Goal: Communication & Community: Ask a question

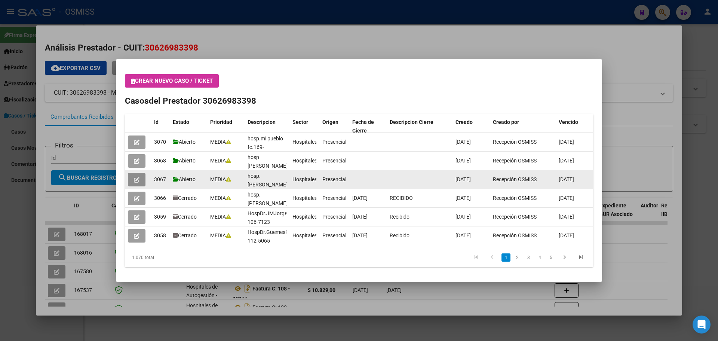
click at [138, 178] on icon "button" at bounding box center [137, 180] width 6 height 6
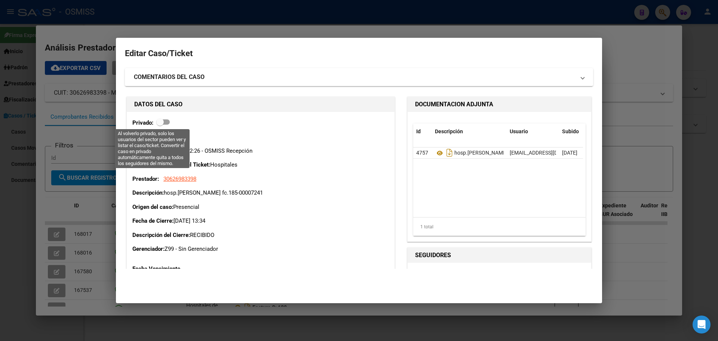
drag, startPoint x: 159, startPoint y: 122, endPoint x: 163, endPoint y: 124, distance: 4.0
click at [163, 124] on span at bounding box center [159, 121] width 7 height 7
click at [160, 125] on input "checkbox" at bounding box center [160, 125] width 0 height 0
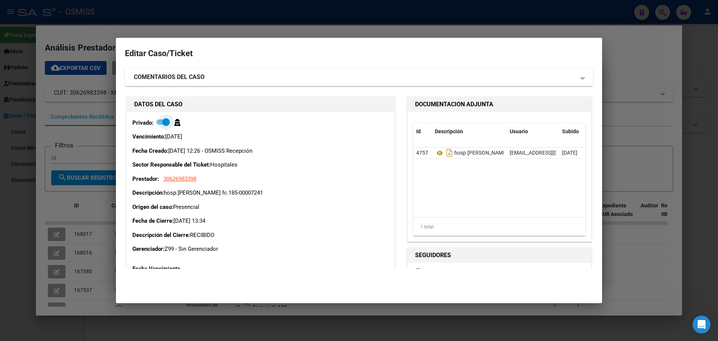
click at [164, 121] on span at bounding box center [165, 121] width 7 height 7
click at [160, 125] on input "checkbox" at bounding box center [160, 125] width 0 height 0
click at [164, 121] on span at bounding box center [162, 121] width 13 height 5
click at [160, 125] on input "checkbox" at bounding box center [160, 125] width 0 height 0
drag, startPoint x: 164, startPoint y: 121, endPoint x: 159, endPoint y: 119, distance: 5.4
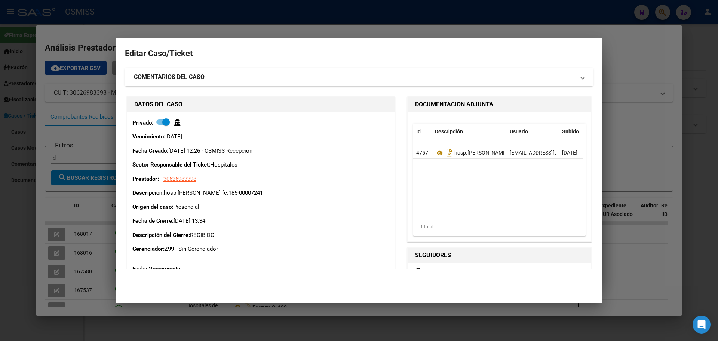
click at [159, 119] on label at bounding box center [162, 121] width 13 height 9
click at [160, 125] on input "checkbox" at bounding box center [160, 125] width 0 height 0
click at [159, 118] on span at bounding box center [159, 121] width 7 height 7
click at [160, 125] on input "checkbox" at bounding box center [160, 125] width 0 height 0
drag, startPoint x: 168, startPoint y: 122, endPoint x: 160, endPoint y: 122, distance: 8.2
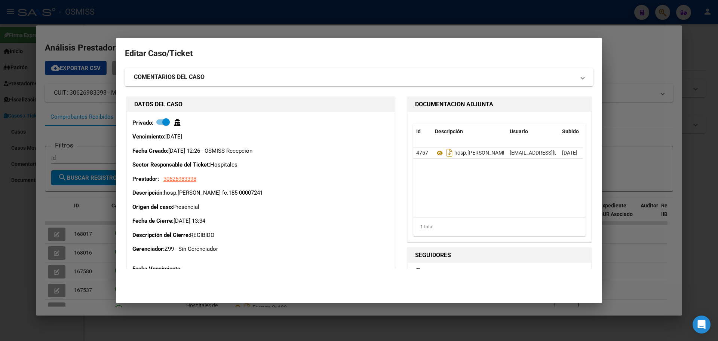
click at [160, 122] on span at bounding box center [162, 121] width 13 height 5
click at [160, 125] on input "checkbox" at bounding box center [160, 125] width 0 height 0
checkbox input "false"
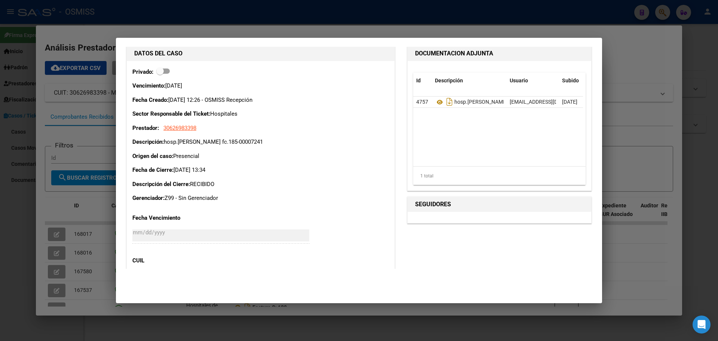
scroll to position [37, 0]
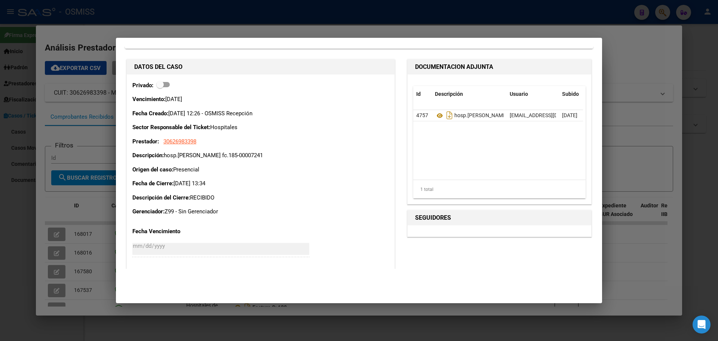
click at [85, 179] on div at bounding box center [359, 170] width 718 height 341
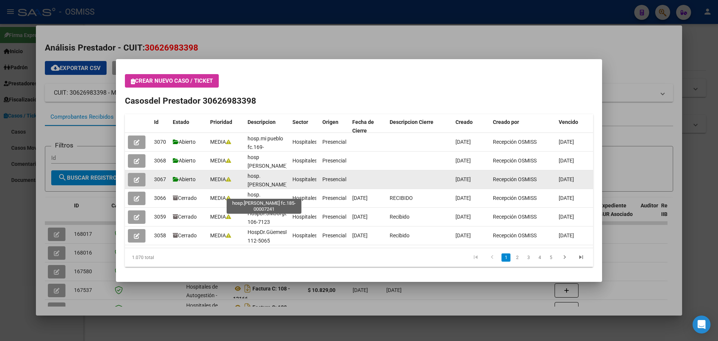
click at [256, 184] on span "hosp.[PERSON_NAME] fc.185-00007241" at bounding box center [268, 188] width 40 height 31
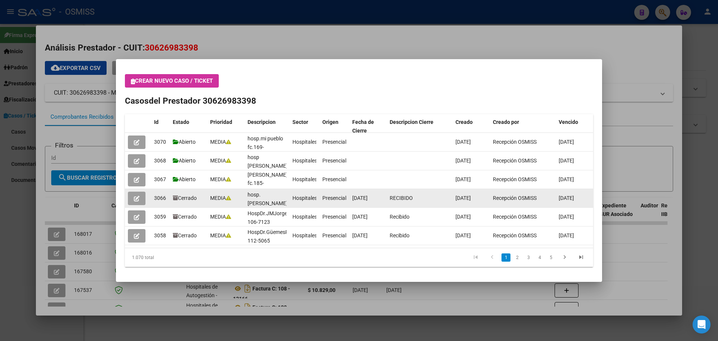
scroll to position [0, 0]
drag, startPoint x: 257, startPoint y: 181, endPoint x: 270, endPoint y: 189, distance: 15.1
click at [270, 189] on datatable-scroller "3070 Abierto MEDIA hosp.mi pueblo fc.169-00006528 Hospitales Presencial [DATE] …" at bounding box center [359, 189] width 468 height 112
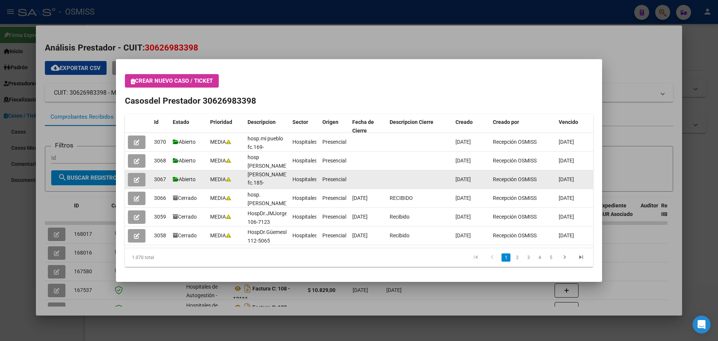
click at [285, 179] on div "hosp.[PERSON_NAME] fc.185-00007241" at bounding box center [267, 179] width 39 height 16
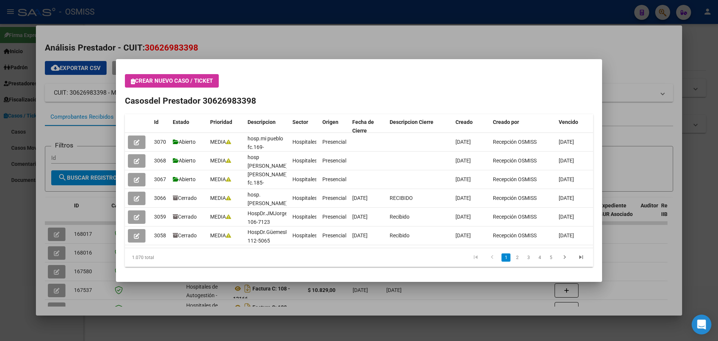
click at [698, 325] on icon "Open Intercom Messenger" at bounding box center [702, 324] width 10 height 10
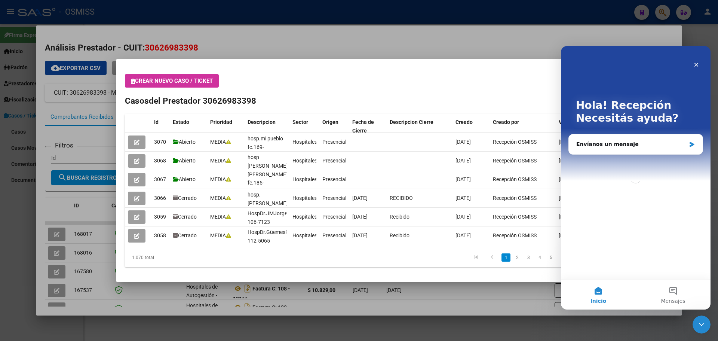
scroll to position [0, 0]
click at [596, 145] on div "Envíanos un mensaje" at bounding box center [631, 144] width 110 height 8
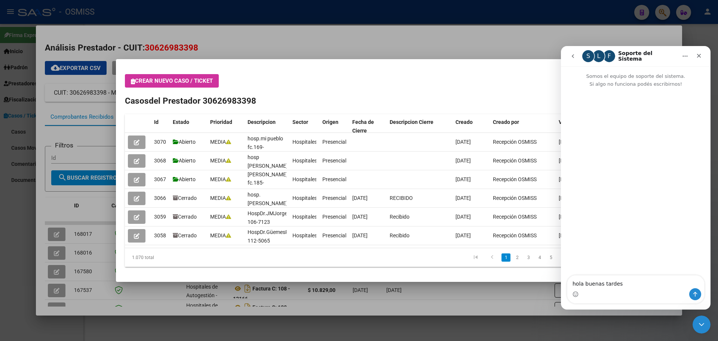
type textarea "hola buenas tardes"
type textarea "nesecito q me borres una factura del hospital [PERSON_NAME] fc.0185-0007241"
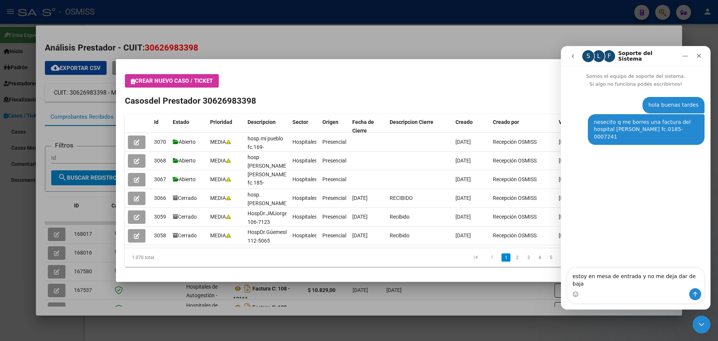
type textarea "estoy en mesa de entrada y no me deja dar de baja"
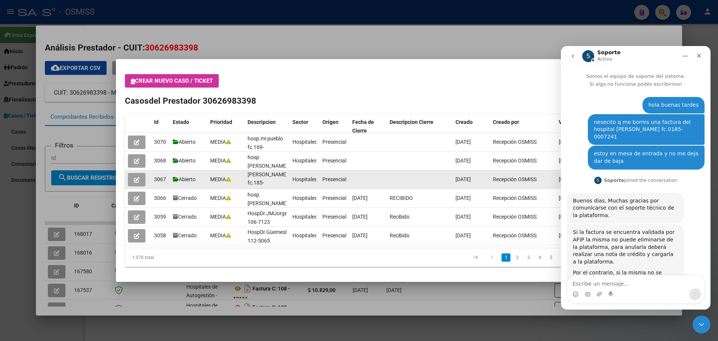
scroll to position [58, 0]
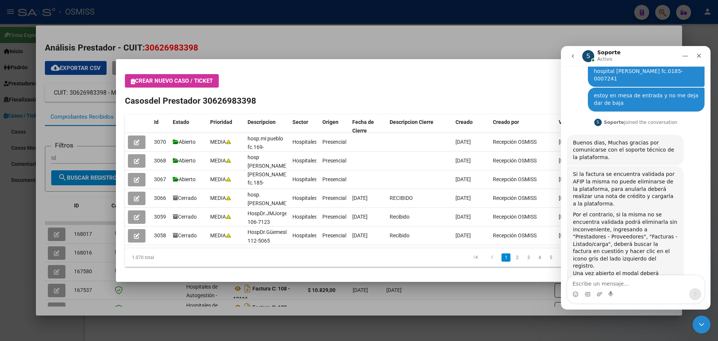
drag, startPoint x: 442, startPoint y: 70, endPoint x: 401, endPoint y: 76, distance: 40.8
click at [401, 76] on mat-dialog-content "Crear nuevo caso / ticket Casos del Prestador 30626983398 Id Estado Prioridad D…" at bounding box center [359, 170] width 486 height 205
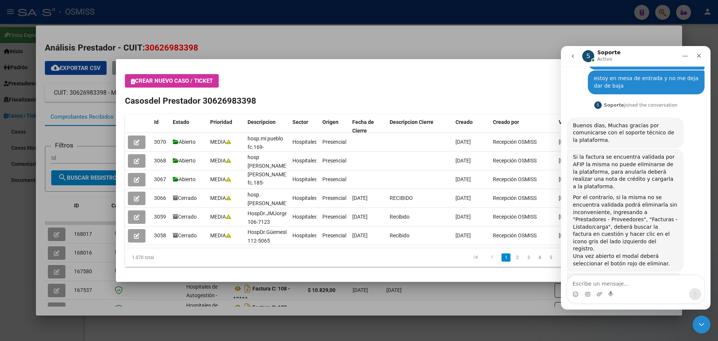
scroll to position [75, 0]
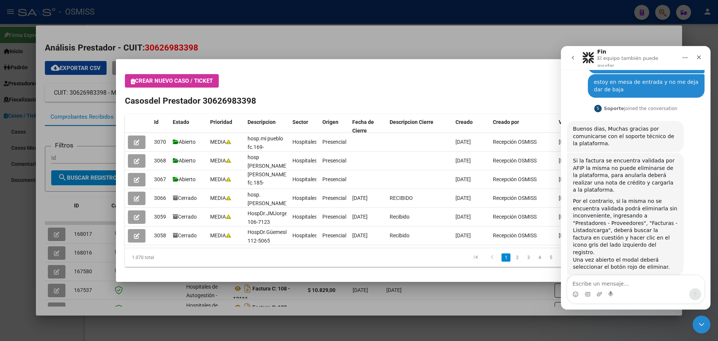
click at [633, 289] on div "Intercom Messenger" at bounding box center [636, 294] width 137 height 12
click at [633, 285] on textarea "Escribe un mensaje..." at bounding box center [636, 281] width 137 height 13
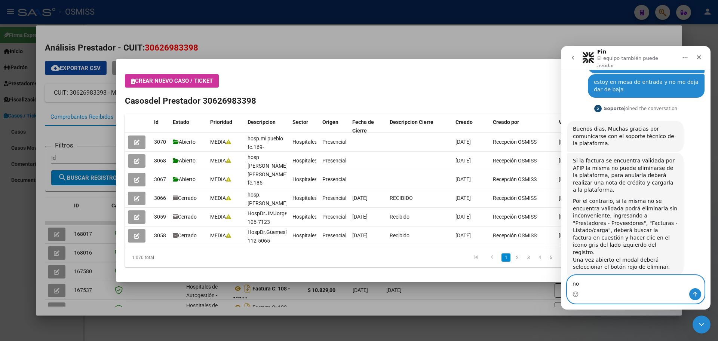
type textarea "n"
type textarea "seria del item casos no es carga de factura"
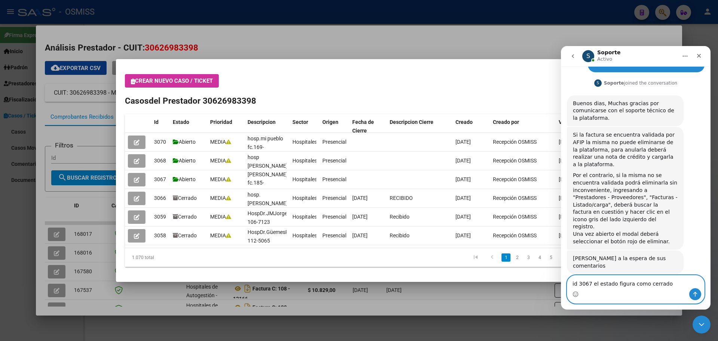
click at [642, 280] on textarea "id 3067 el estado figura como cerrado" at bounding box center [636, 281] width 137 height 13
type textarea "id 3067 el estado figura cerrado"
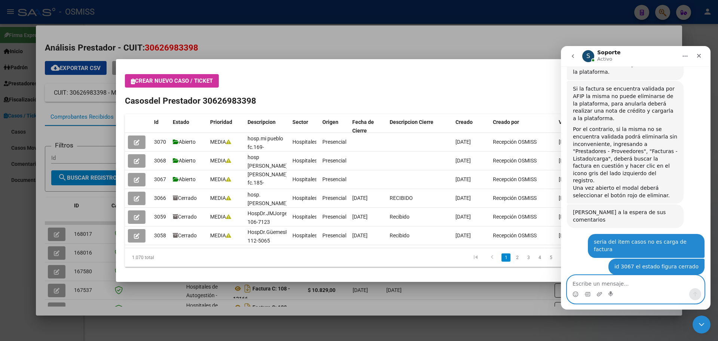
scroll to position [144, 0]
click at [610, 284] on textarea "Escribe un mensaje..." at bounding box center [636, 281] width 137 height 13
click at [605, 281] on textarea "Escribe un mensaje..." at bounding box center [636, 281] width 137 height 13
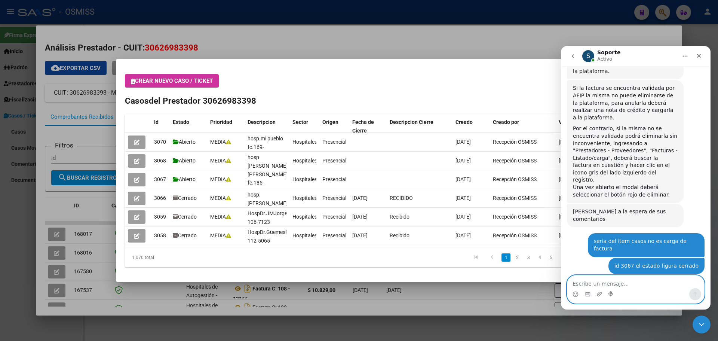
click at [605, 281] on textarea "Escribe un mensaje..." at bounding box center [636, 281] width 137 height 13
click at [0, 192] on div at bounding box center [359, 170] width 718 height 341
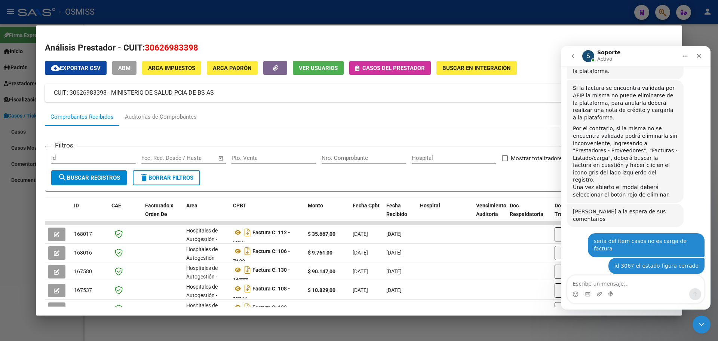
click at [0, 192] on div at bounding box center [359, 170] width 718 height 341
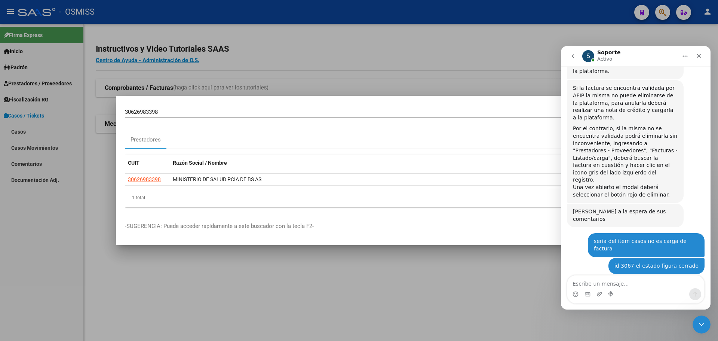
click at [44, 262] on div at bounding box center [359, 170] width 718 height 341
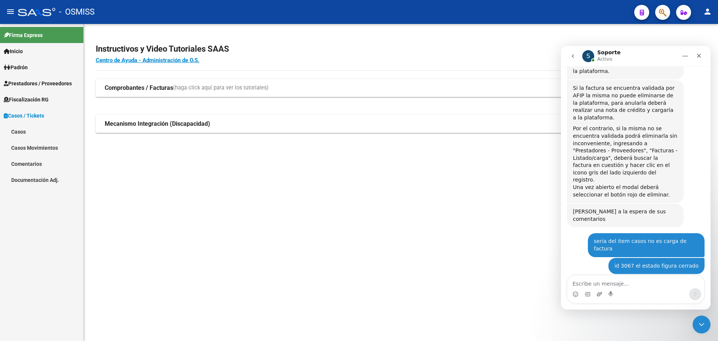
click at [600, 295] on icon "Adjuntar un archivo" at bounding box center [600, 294] width 6 height 6
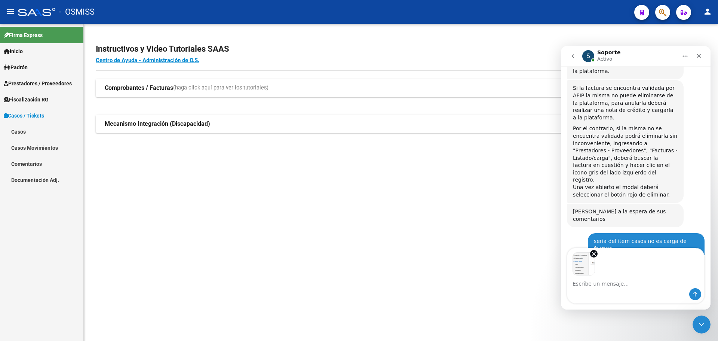
scroll to position [171, 0]
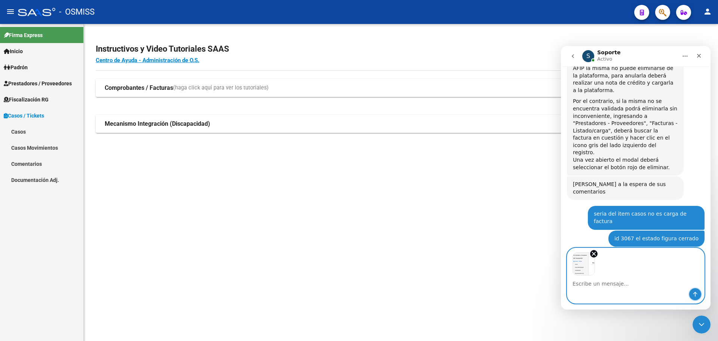
click at [695, 294] on icon "Enviar un mensaje…" at bounding box center [695, 294] width 6 height 6
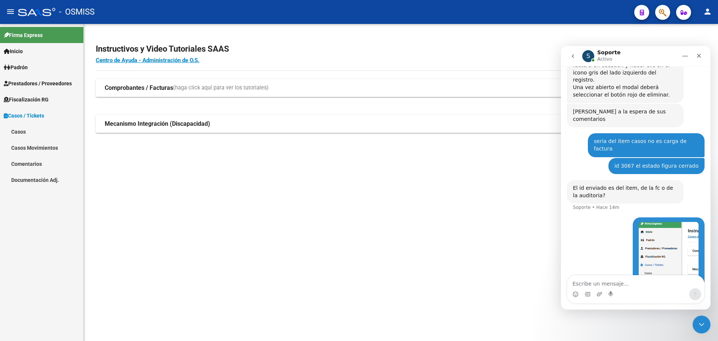
scroll to position [259, 0]
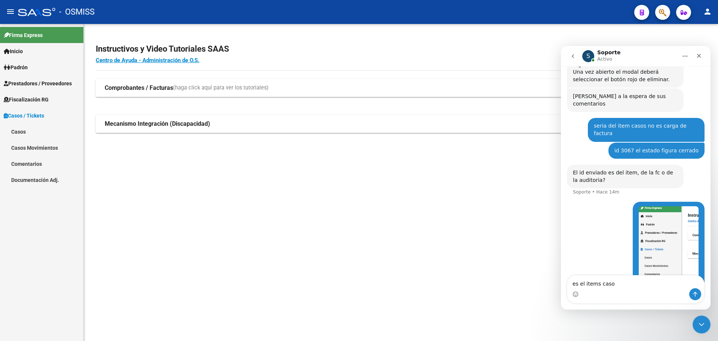
type textarea "es el items casos"
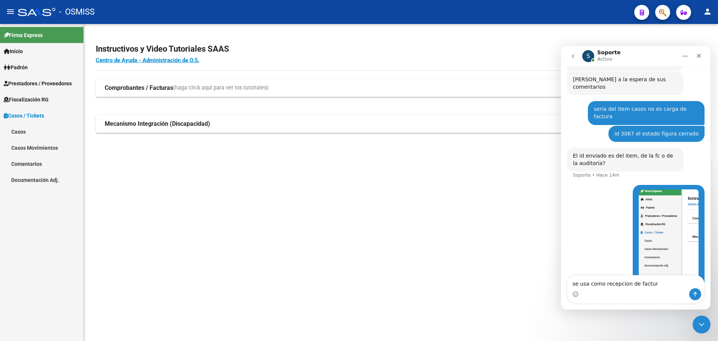
type textarea "se usa como recepcion de facturs"
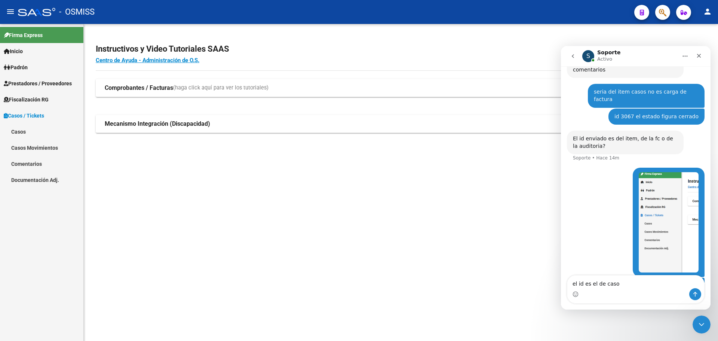
type textarea "el id es el de casos"
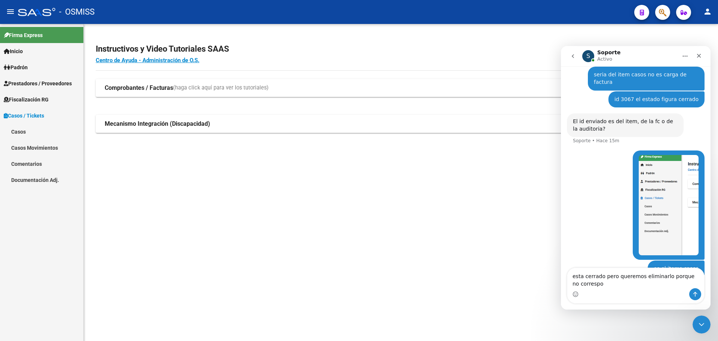
scroll to position [318, 0]
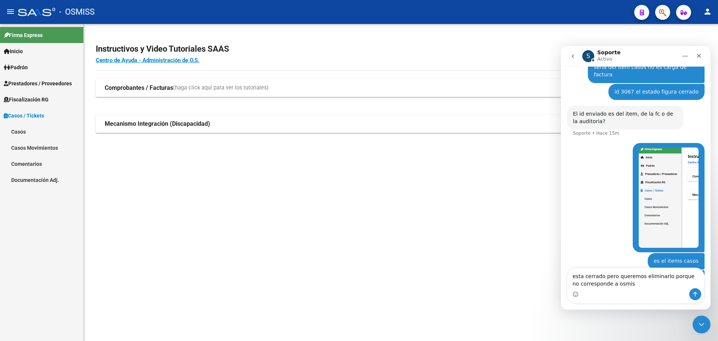
type textarea "esta cerrado pero queremos eliminarlo porque no corresponde a osmiss"
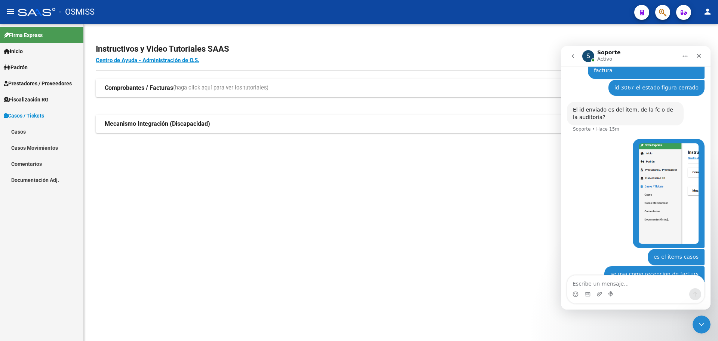
scroll to position [335, 0]
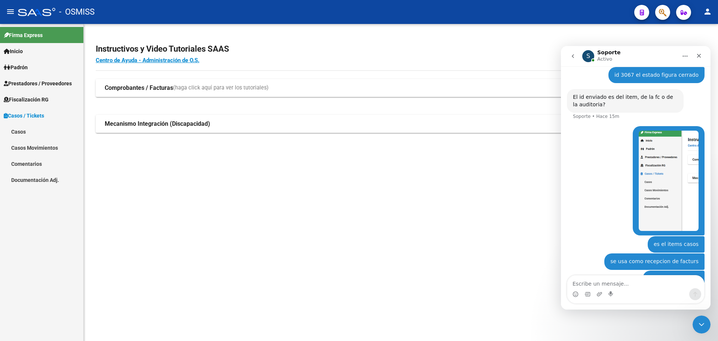
click at [604, 279] on textarea "Escribe un mensaje..." at bounding box center [636, 281] width 137 height 13
click at [605, 279] on textarea "Escribe un mensaje..." at bounding box center [636, 281] width 137 height 13
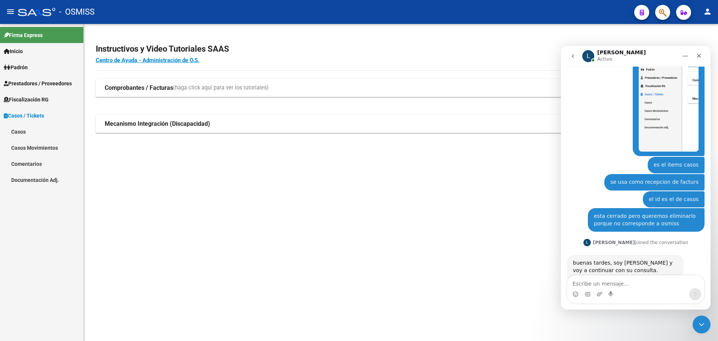
scroll to position [406, 0]
